Goal: Information Seeking & Learning: Learn about a topic

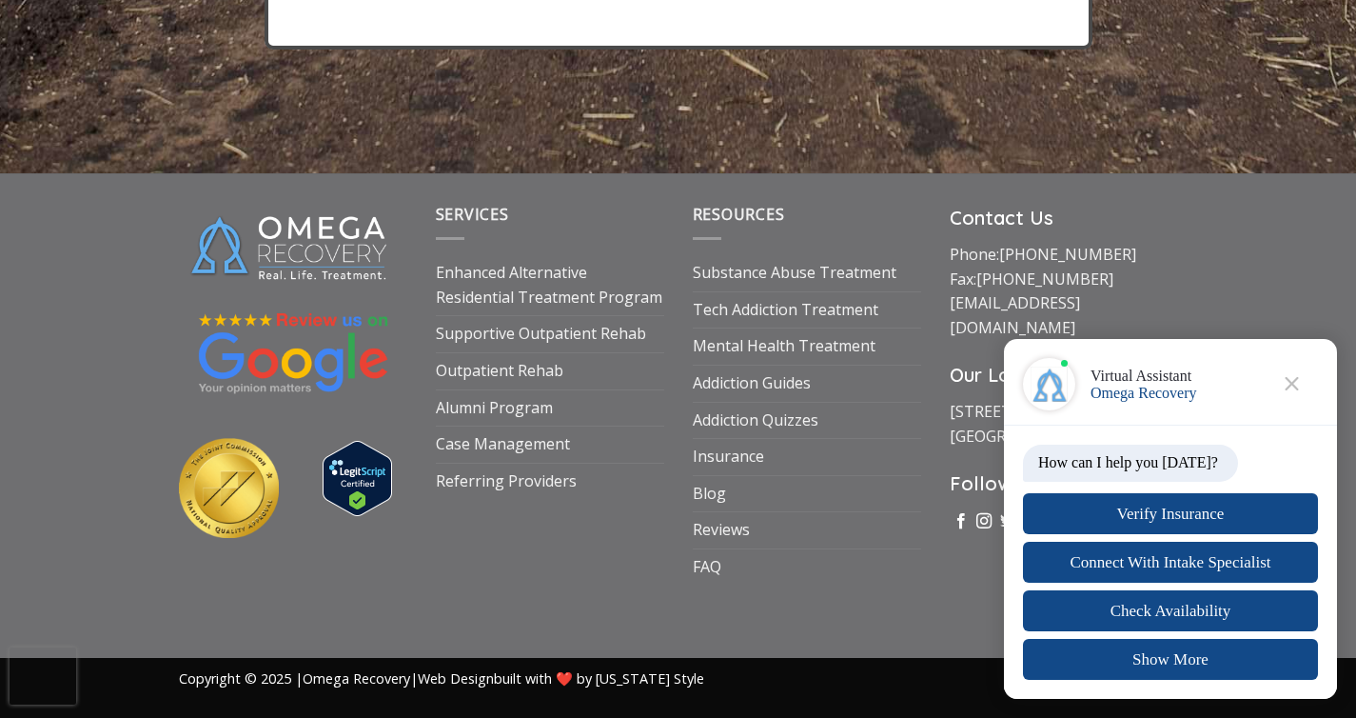
scroll to position [11790, 0]
click at [712, 483] on link "Blog" at bounding box center [709, 494] width 33 height 36
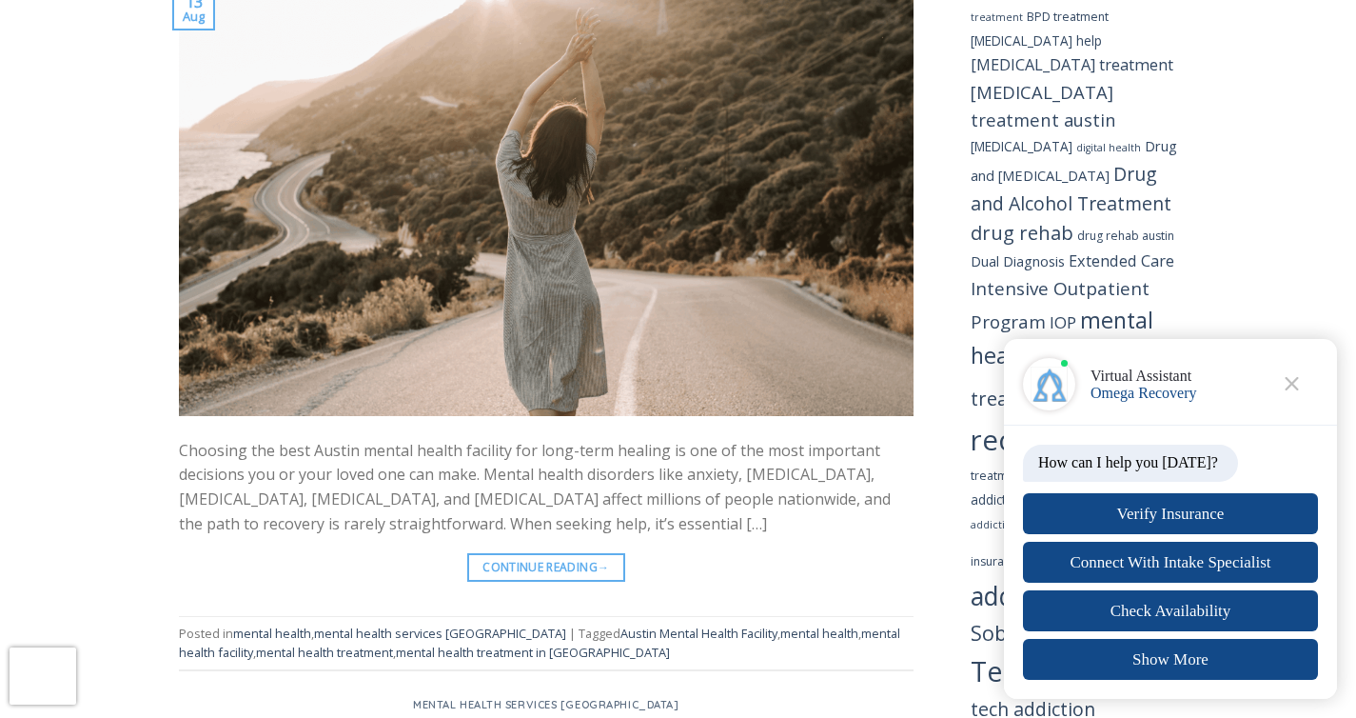
scroll to position [1630, 0]
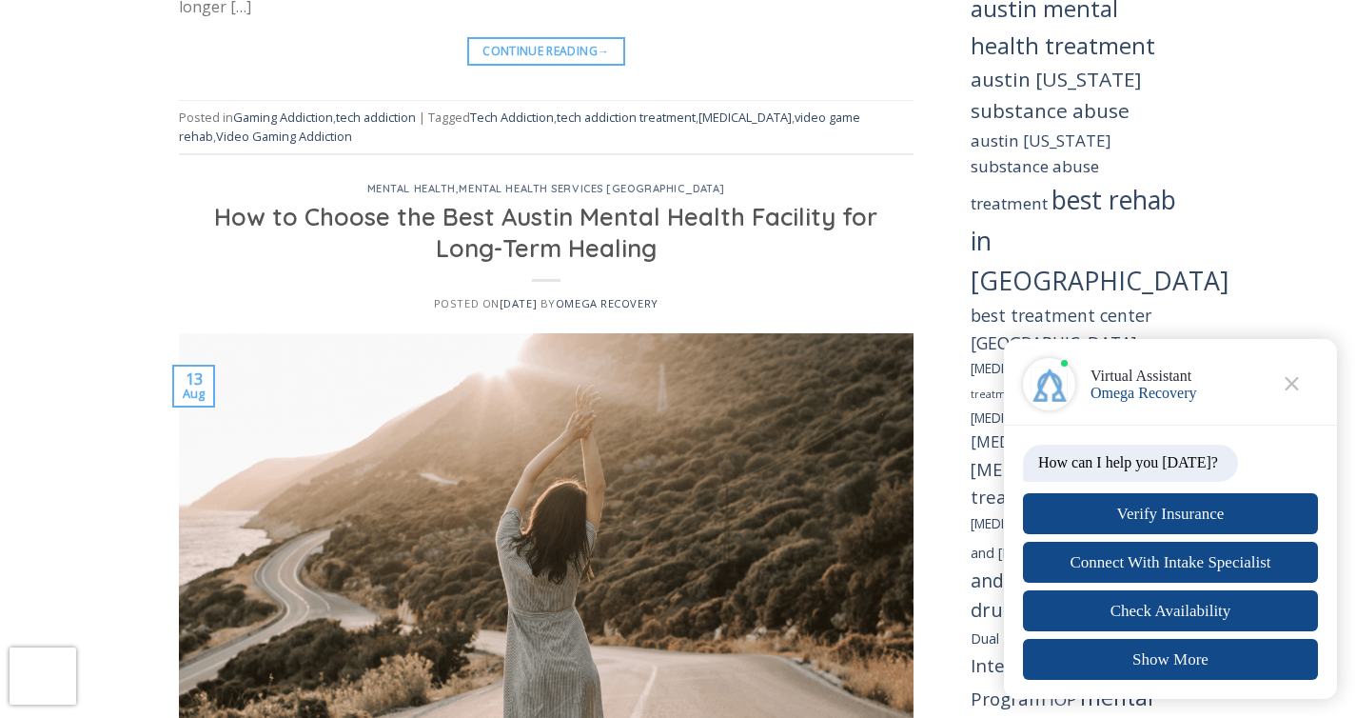
click at [1105, 426] on div "How can I help you today? Verify Insurance Connect With Intake Specialist Check…" at bounding box center [1170, 561] width 333 height 273
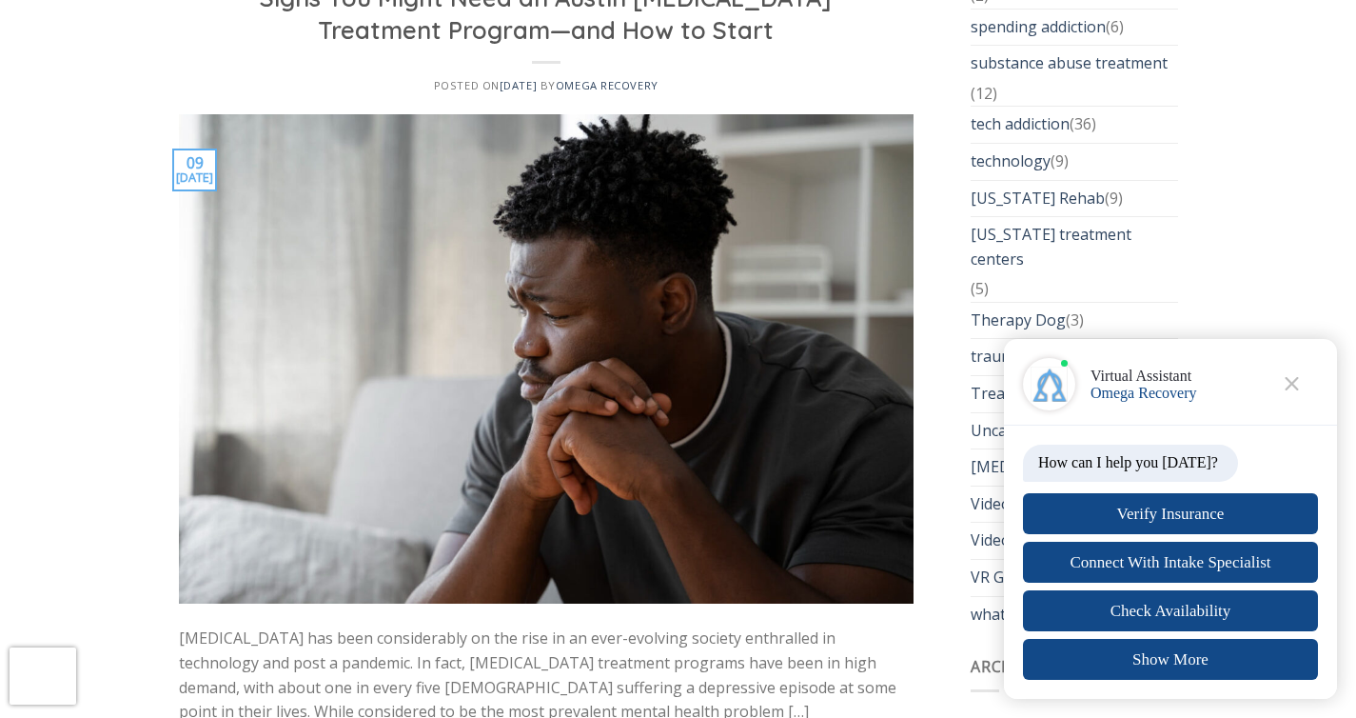
scroll to position [5117, 0]
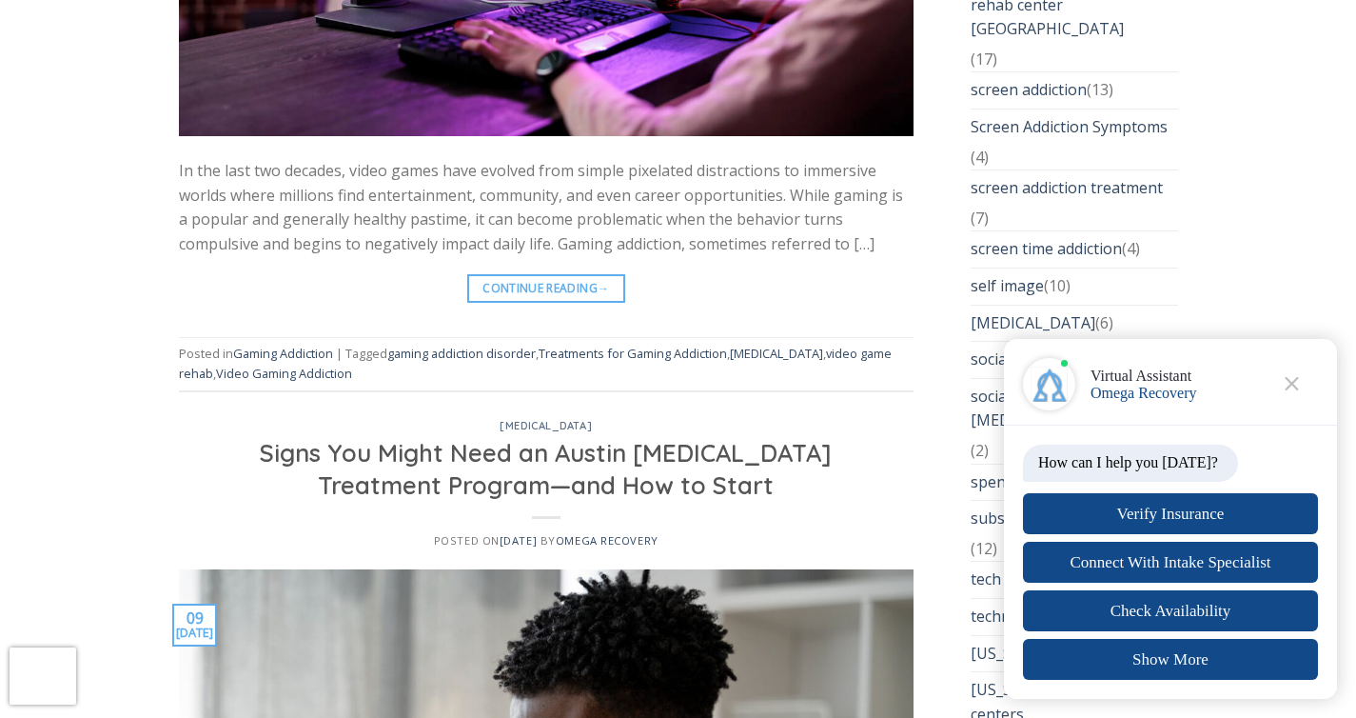
click at [1069, 429] on div "How can I help you today? Verify Insurance Connect With Intake Specialist Check…" at bounding box center [1170, 561] width 333 height 273
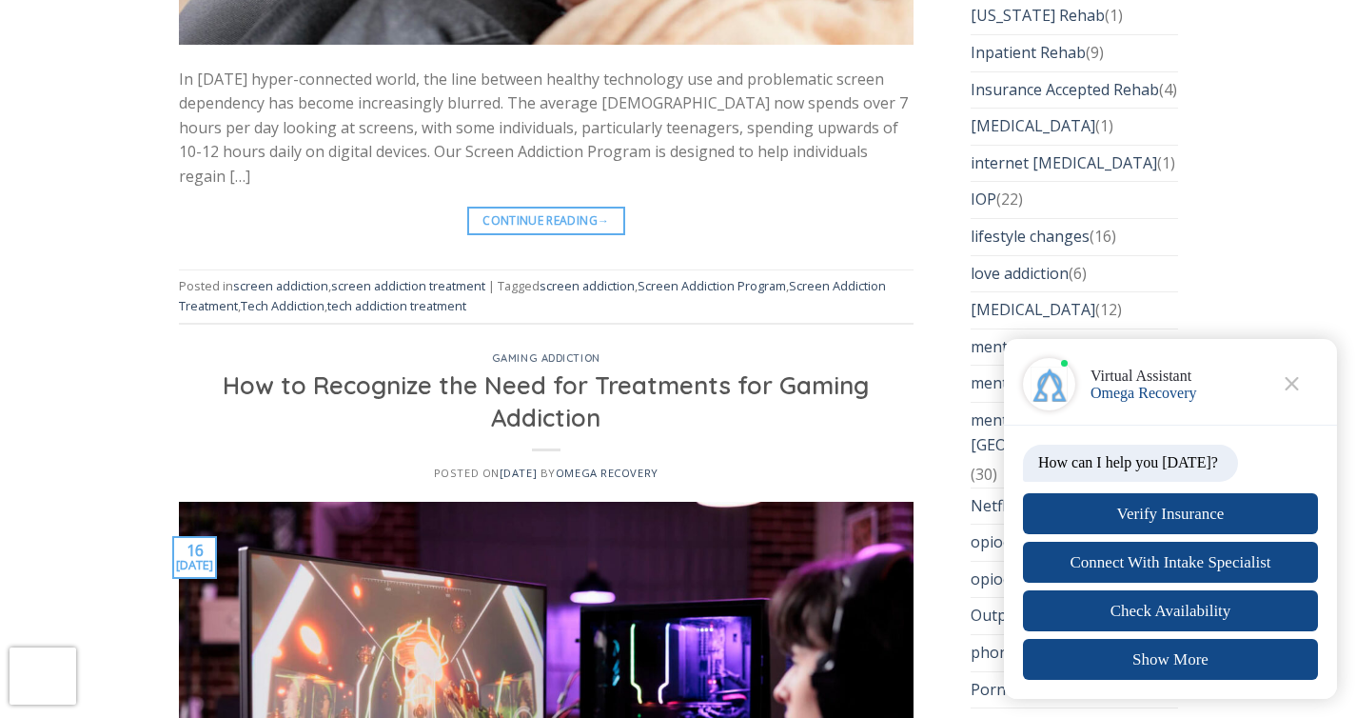
scroll to position [3648, 0]
